Goal: Check status: Check status

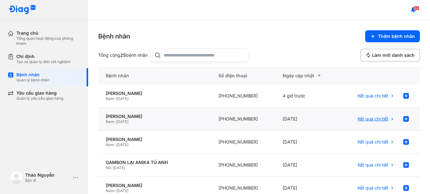
click at [365, 120] on span "Kết quả chi tiết" at bounding box center [373, 119] width 31 height 6
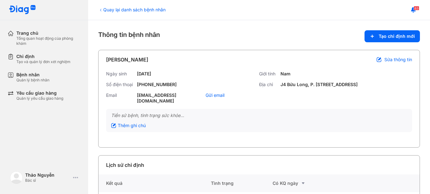
scroll to position [26, 0]
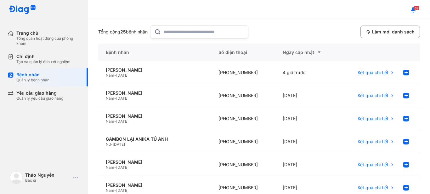
scroll to position [9, 0]
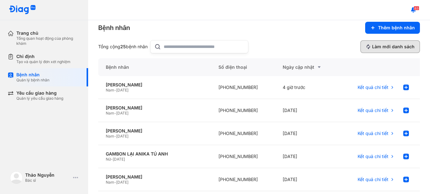
click at [384, 46] on span "Làm mới danh sách" at bounding box center [393, 47] width 43 height 6
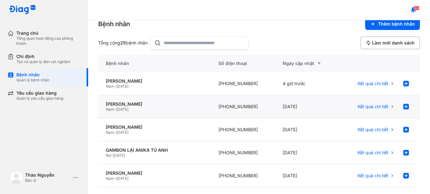
scroll to position [0, 0]
